Goal: Communication & Community: Answer question/provide support

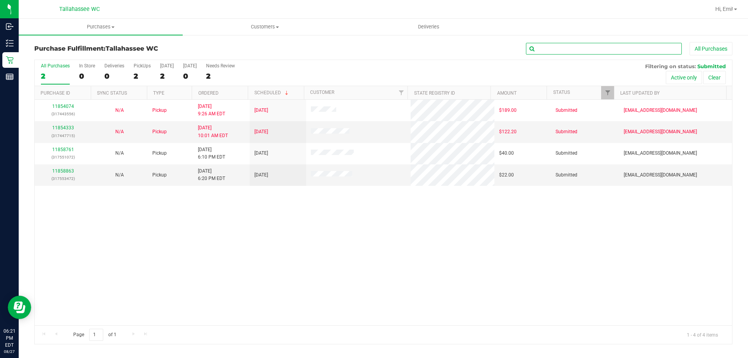
click at [545, 46] on input "text" at bounding box center [604, 49] width 156 height 12
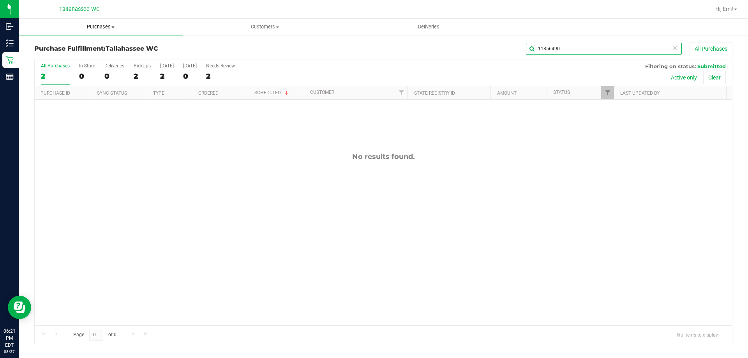
type input "11856490"
click at [104, 26] on span "Purchases" at bounding box center [101, 26] width 164 height 7
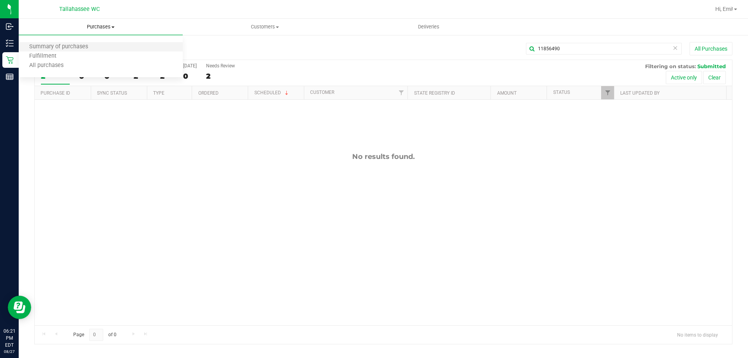
click at [90, 51] on li "Summary of purchases" at bounding box center [101, 46] width 164 height 9
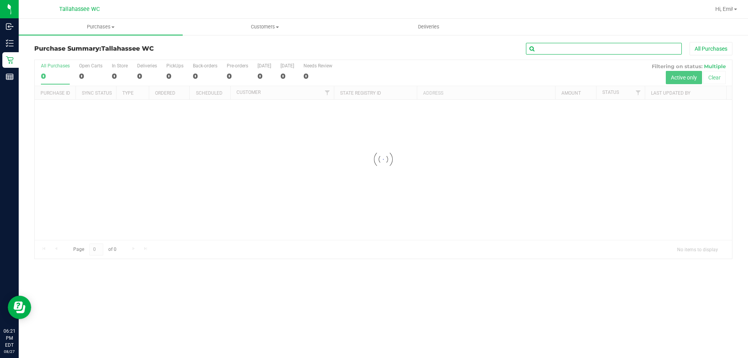
click at [565, 50] on input "text" at bounding box center [604, 49] width 156 height 12
type input "11856490"
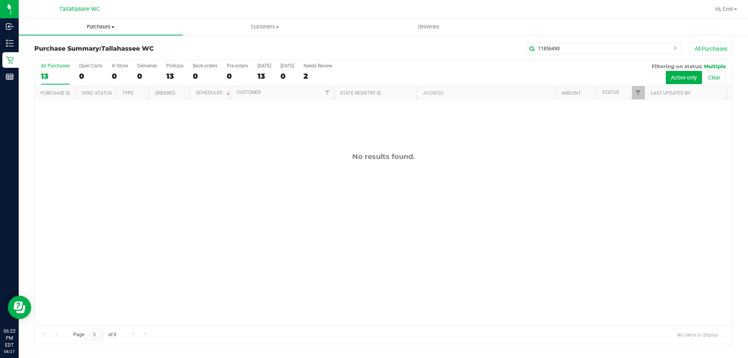
click at [98, 27] on span "Purchases" at bounding box center [101, 26] width 164 height 7
click at [88, 44] on span "Summary of purchases" at bounding box center [59, 47] width 80 height 7
click at [99, 25] on span "Purchases" at bounding box center [101, 26] width 164 height 7
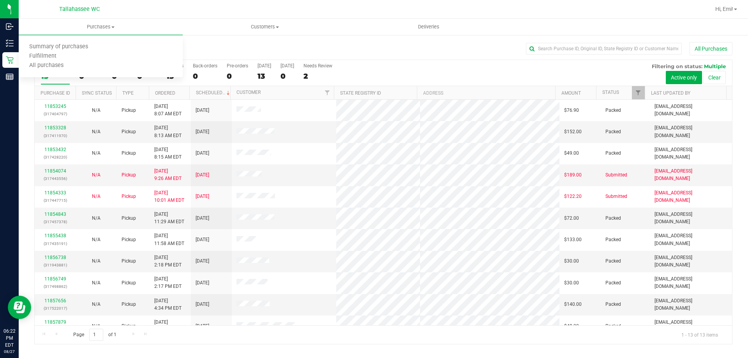
drag, startPoint x: 447, startPoint y: 58, endPoint x: 451, endPoint y: 58, distance: 3.9
click at [446, 58] on div "Purchase Summary: [GEOGRAPHIC_DATA] WC All Purchases" at bounding box center [383, 50] width 698 height 17
click at [621, 48] on input "text" at bounding box center [604, 49] width 156 height 12
click at [271, 27] on span "Customers" at bounding box center [264, 26] width 163 height 7
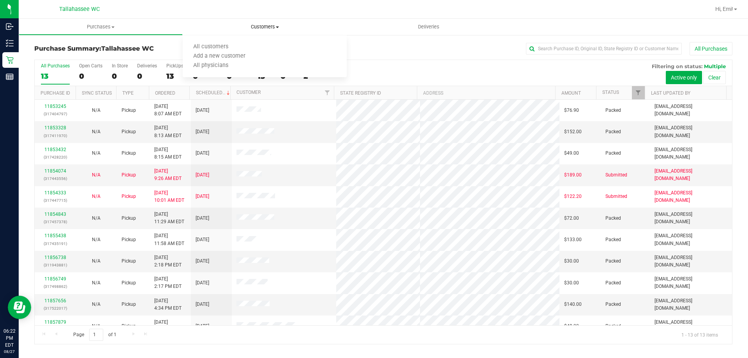
click at [219, 45] on span "All customers" at bounding box center [211, 47] width 56 height 7
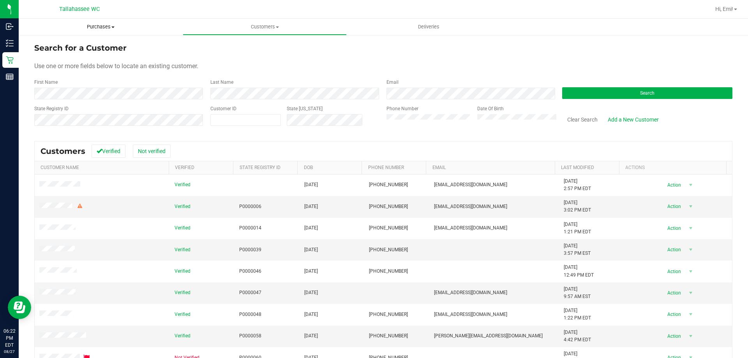
click at [103, 27] on span "Purchases" at bounding box center [101, 26] width 164 height 7
click at [51, 67] on span "All purchases" at bounding box center [46, 65] width 55 height 7
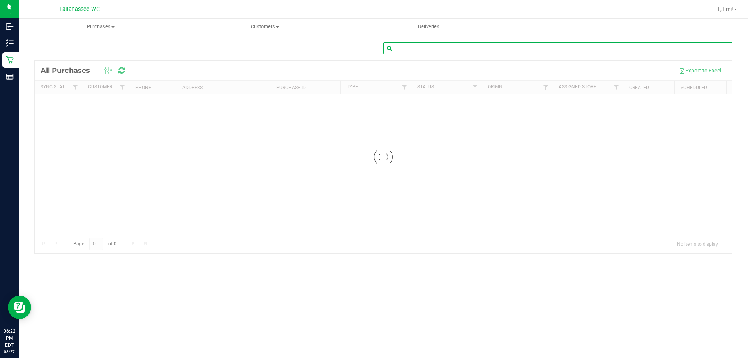
click at [503, 46] on input "text" at bounding box center [557, 48] width 349 height 12
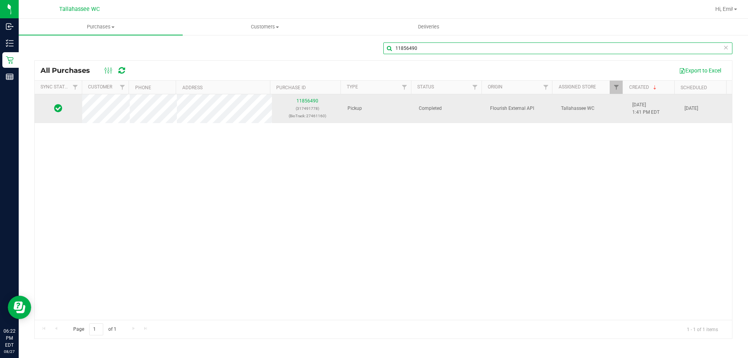
type input "11856490"
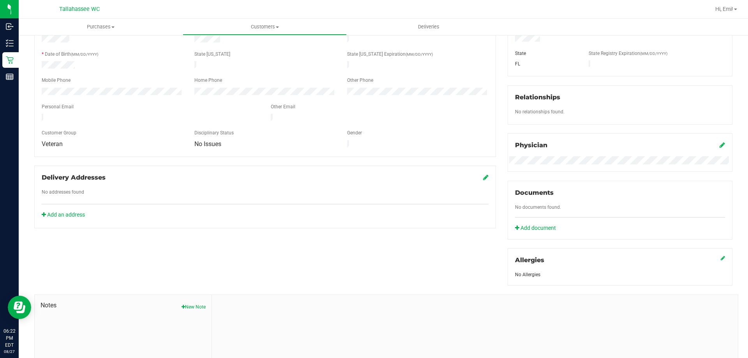
scroll to position [205, 0]
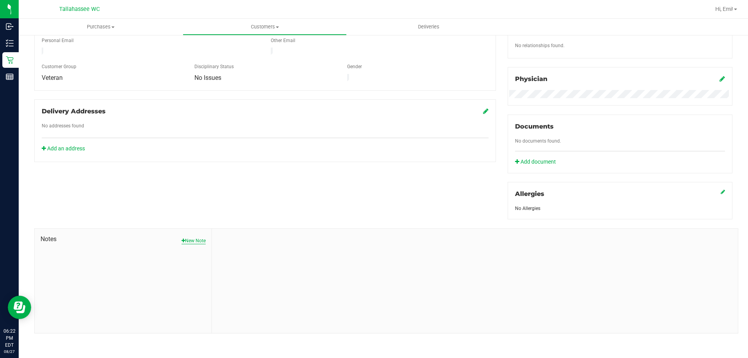
click at [201, 238] on button "New Note" at bounding box center [194, 240] width 24 height 7
click at [263, 270] on form "[DATE] 6:22 PM EDT Note Title * Note Submit Note" at bounding box center [475, 283] width 514 height 96
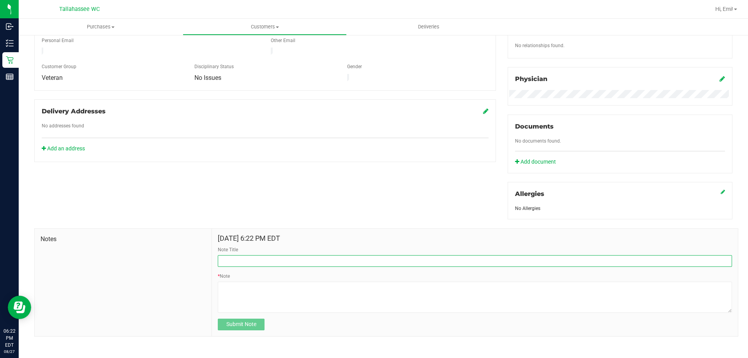
click at [263, 265] on input "Note Title" at bounding box center [475, 261] width 514 height 12
type input "Leaving behind bags"
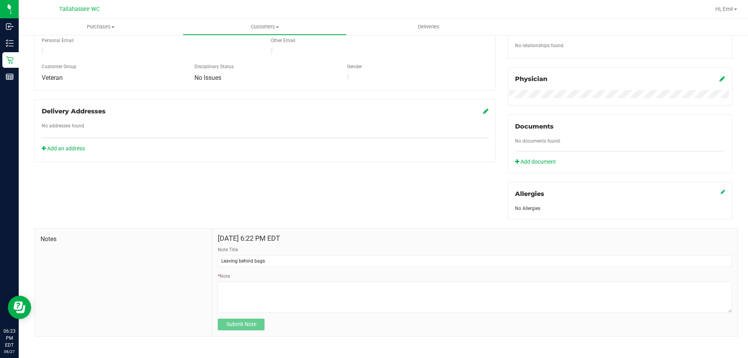
click at [264, 280] on div "* Note" at bounding box center [475, 293] width 514 height 40
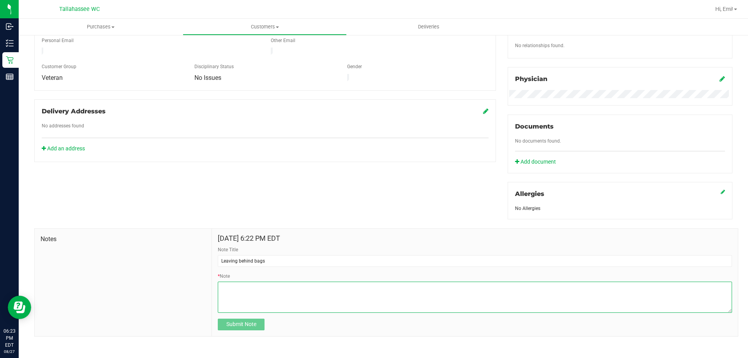
click at [263, 282] on textarea "* Note" at bounding box center [475, 297] width 514 height 31
type textarea "PT left behind their bag, PPI, and receipt while taking only their product."
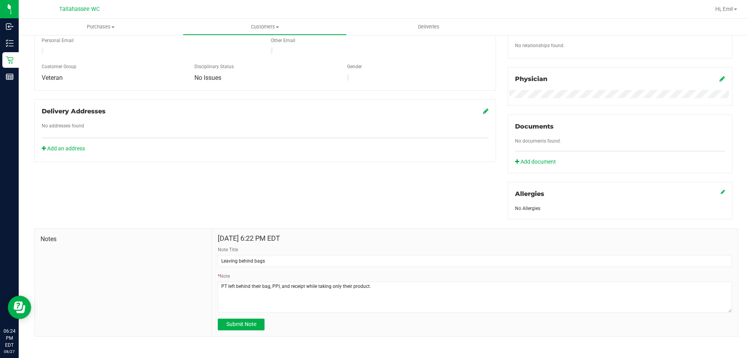
click at [303, 319] on div "Submit Note" at bounding box center [475, 325] width 514 height 12
click at [245, 326] on span "Submit Note" at bounding box center [241, 324] width 30 height 6
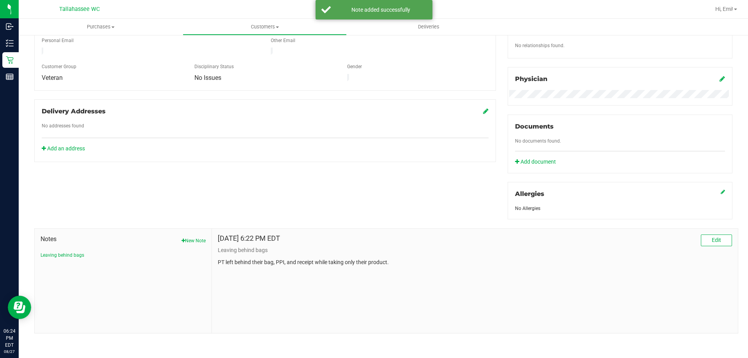
click at [240, 210] on div "Member Info * First Name * Last Name Preferred Name * Date of Birth (MM/DD/YYYY…" at bounding box center [383, 134] width 710 height 399
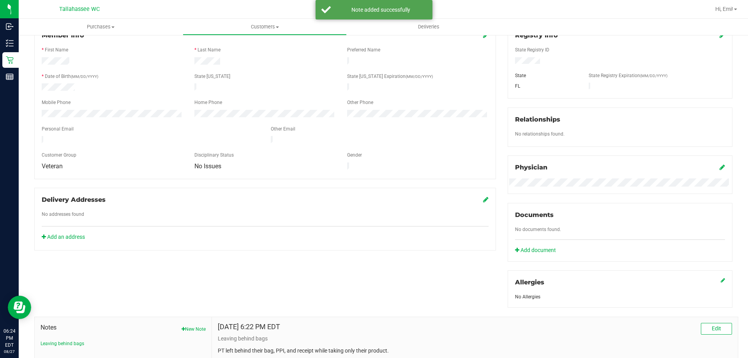
scroll to position [0, 0]
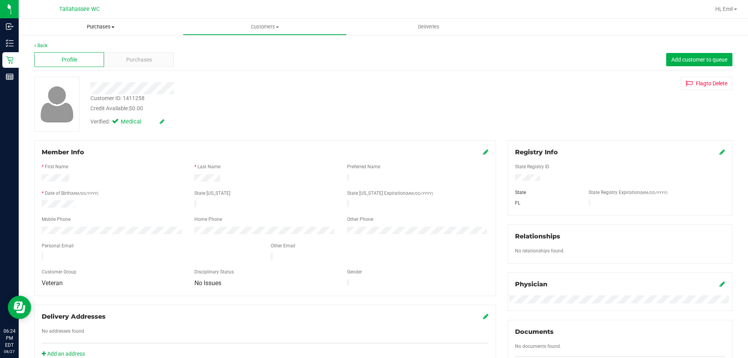
click at [101, 21] on uib-tab-heading "Purchases Summary of purchases Fulfillment All purchases" at bounding box center [101, 27] width 164 height 16
click at [372, 119] on div "Verified: Medical" at bounding box center [262, 121] width 355 height 17
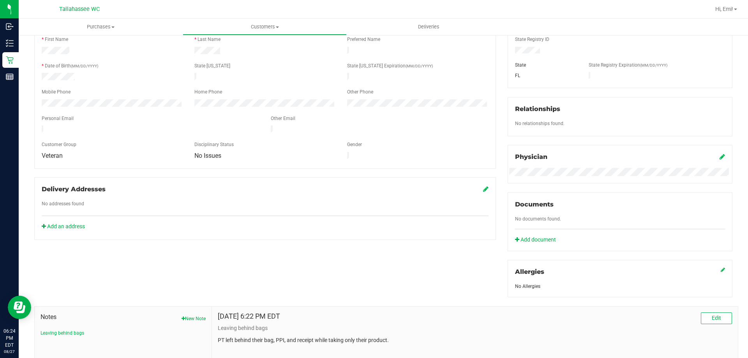
scroll to position [205, 0]
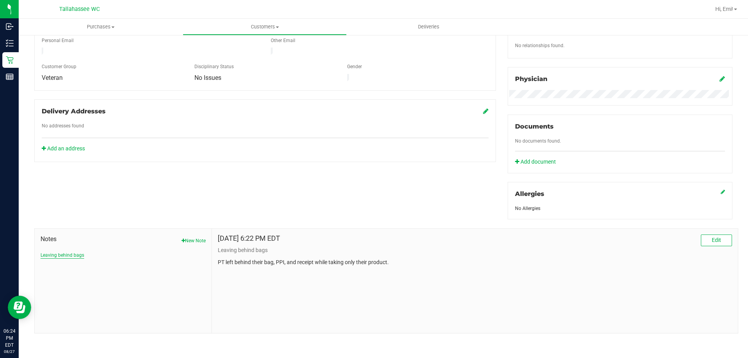
click at [60, 252] on button "Leaving behind bags" at bounding box center [63, 255] width 44 height 7
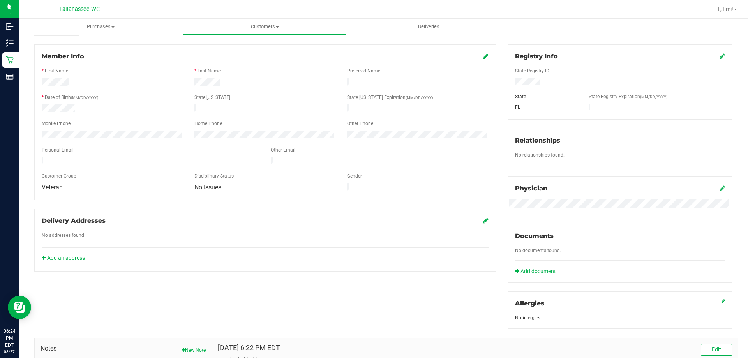
scroll to position [0, 0]
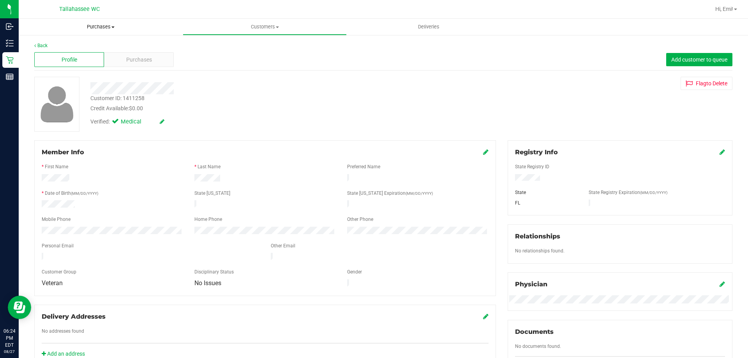
click at [88, 23] on uib-tab-heading "Purchases Summary of purchases Fulfillment All purchases" at bounding box center [101, 27] width 164 height 16
click at [80, 54] on li "Fulfillment" at bounding box center [101, 56] width 164 height 9
